Goal: Transaction & Acquisition: Subscribe to service/newsletter

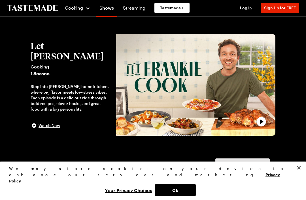
click at [290, 10] on span "Sign Up for FREE" at bounding box center [280, 7] width 32 height 5
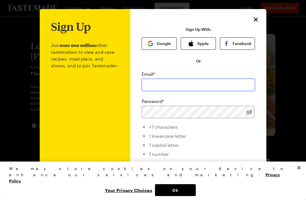
click at [200, 83] on input "email" at bounding box center [198, 85] width 113 height 12
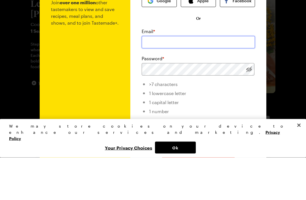
type input "n"
type input "netquilting@yahoo.com"
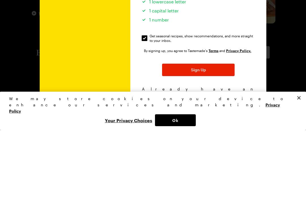
scroll to position [65, 0]
click at [203, 137] on span "Sign Up" at bounding box center [198, 140] width 15 height 6
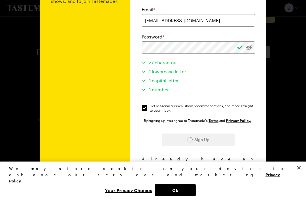
scroll to position [0, 0]
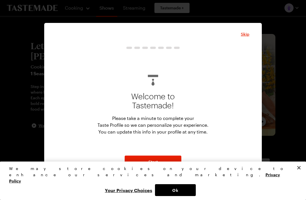
click at [247, 35] on span "Skip" at bounding box center [245, 34] width 8 height 6
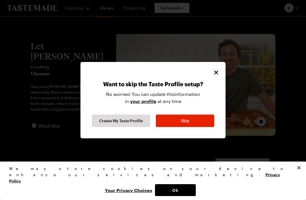
click at [190, 121] on button "Skip" at bounding box center [185, 121] width 58 height 12
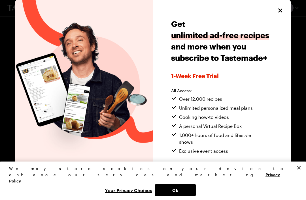
click at [189, 120] on span "Cooking how-to videos" at bounding box center [204, 117] width 50 height 7
click at [283, 11] on icon "Close" at bounding box center [279, 10] width 7 height 7
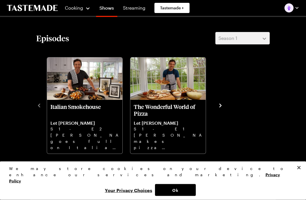
scroll to position [127, 0]
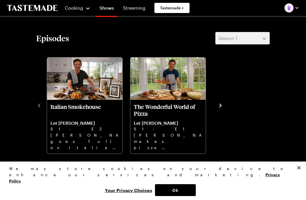
click at [173, 90] on img "The Wonderful World of Pizza" at bounding box center [167, 78] width 75 height 42
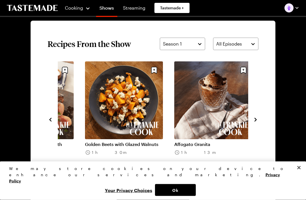
scroll to position [388, 0]
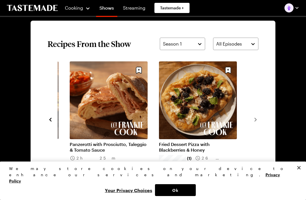
click at [202, 142] on link "Fried Dessert Pizza with Blackberries & Honey" at bounding box center [198, 147] width 78 height 11
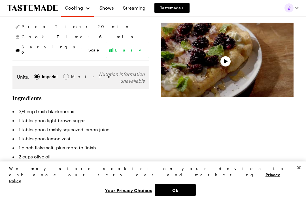
scroll to position [109, 0]
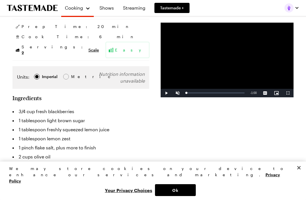
click at [196, 196] on button "Ok" at bounding box center [175, 190] width 41 height 12
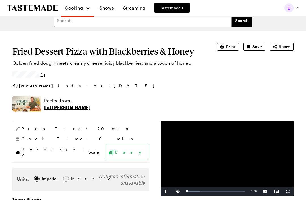
scroll to position [0, 0]
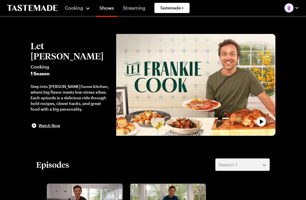
scroll to position [388, 0]
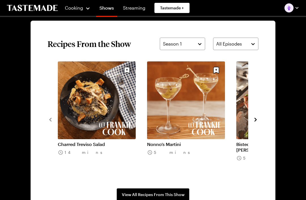
click at [116, 142] on link "Charred Treviso Salad" at bounding box center [97, 145] width 78 height 6
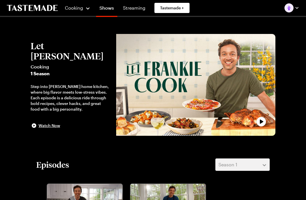
scroll to position [388, 0]
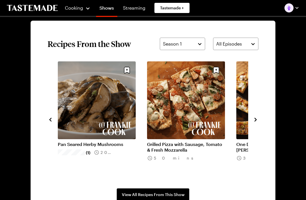
click at [198, 142] on link "Grilled Pizza with Sausage, Tomato & Fresh Mozzarella" at bounding box center [186, 147] width 78 height 11
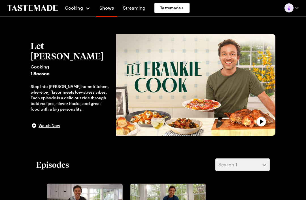
scroll to position [388, 0]
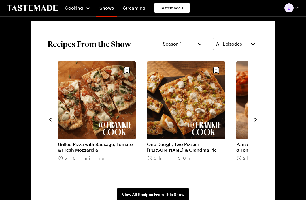
click at [201, 142] on link "One Dough, Two Pizzas: Focaccia & Grandma Pie" at bounding box center [186, 147] width 78 height 11
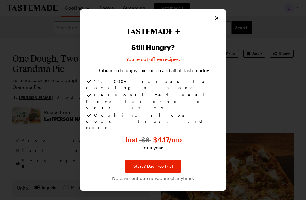
click at [217, 21] on icon "Close" at bounding box center [217, 18] width 6 height 6
click at [219, 21] on icon "Close" at bounding box center [217, 18] width 6 height 6
click at [216, 21] on icon "Close" at bounding box center [217, 18] width 6 height 6
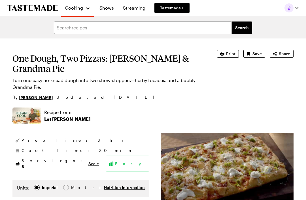
type textarea "x"
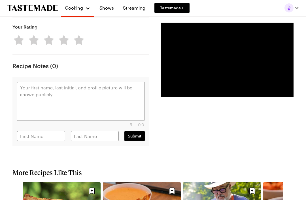
type textarea "x"
